Goal: Information Seeking & Learning: Learn about a topic

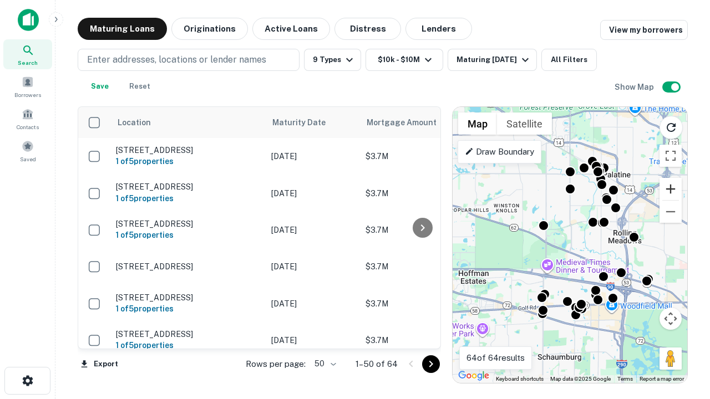
click at [671, 189] on button "Zoom in" at bounding box center [671, 189] width 22 height 22
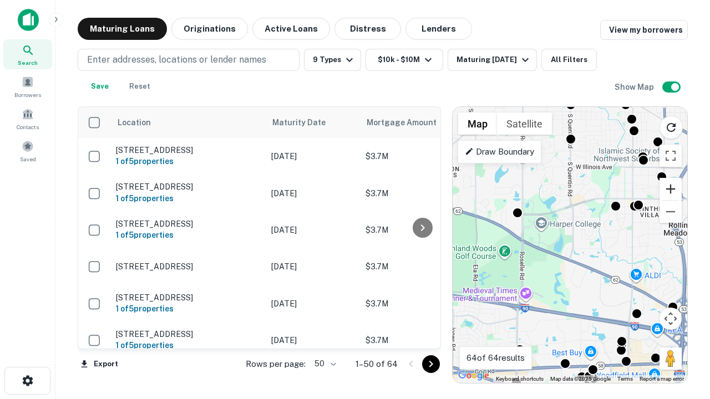
click at [671, 189] on button "Zoom in" at bounding box center [671, 189] width 22 height 22
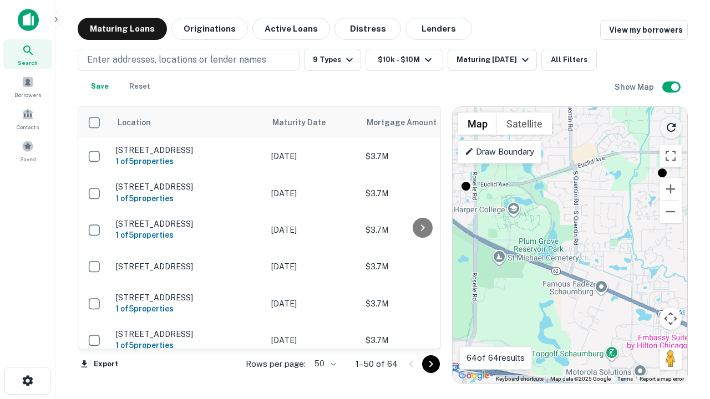
click at [671, 125] on icon "Reload search area" at bounding box center [671, 127] width 13 height 13
